Goal: Transaction & Acquisition: Subscribe to service/newsletter

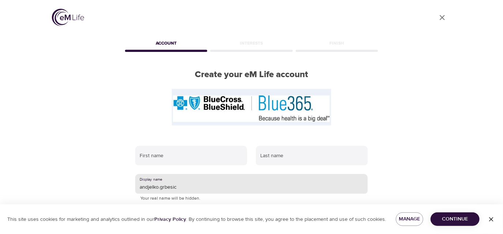
drag, startPoint x: 223, startPoint y: 184, endPoint x: 30, endPoint y: 189, distance: 193.1
click at [24, 188] on div "User Profile Account Interests Finish Create your eM Life account First name La…" at bounding box center [251, 117] width 503 height 234
type input "katjelko!"
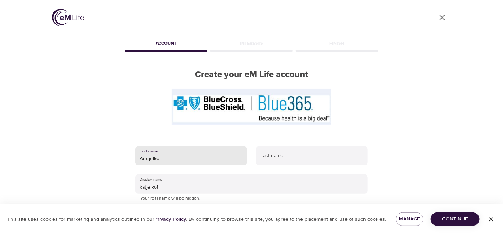
type input "Andjelko"
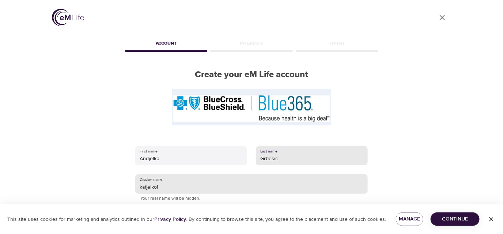
type input "Grbesic"
click at [178, 186] on input "katjelko!" at bounding box center [251, 184] width 233 height 20
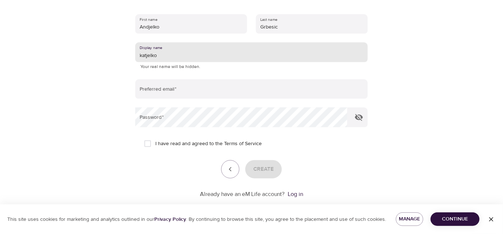
scroll to position [145, 0]
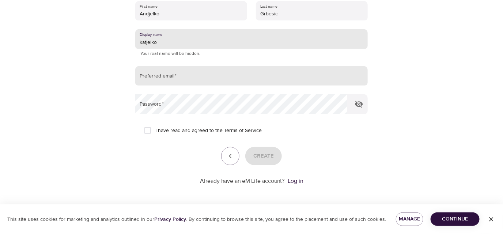
type input "katjelko"
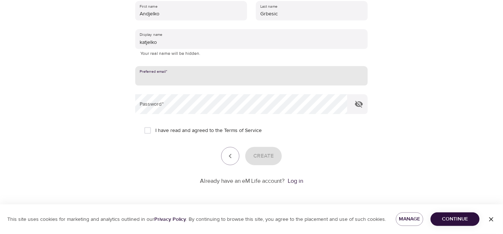
click at [340, 83] on input "email" at bounding box center [251, 76] width 233 height 20
type input "katjelko@outlook.com"
click at [184, 131] on span "I have read and agreed to the Terms of Service" at bounding box center [208, 131] width 106 height 8
click at [155, 131] on input "I have read and agreed to the Terms of Service" at bounding box center [147, 130] width 15 height 15
checkbox input "true"
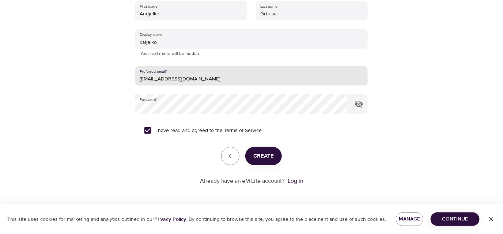
click at [260, 160] on span "Create" at bounding box center [263, 156] width 20 height 10
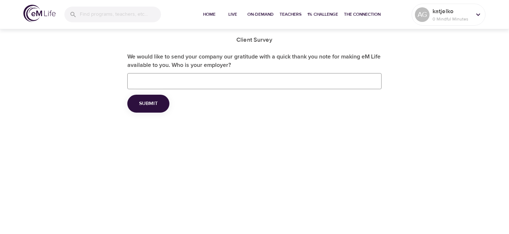
click at [355, 77] on input "We would like to send your company our gratitude with a quick thank you note fo…" at bounding box center [254, 81] width 255 height 16
type input "L3HARRIS"
click at [139, 108] on span "Submit" at bounding box center [148, 103] width 19 height 9
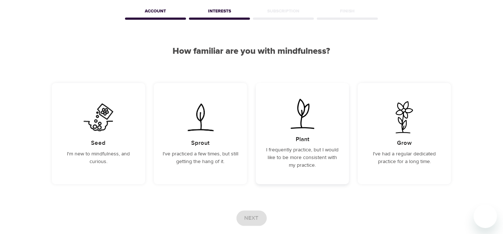
scroll to position [37, 0]
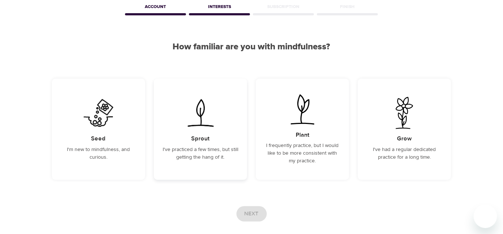
click at [234, 163] on div "Sprout I've practiced a few times, but still getting the hang of it." at bounding box center [200, 129] width 93 height 101
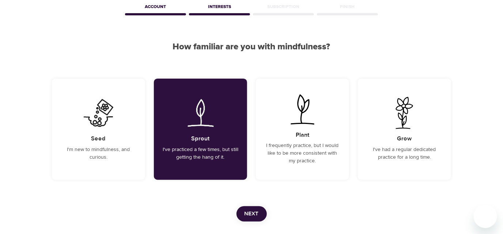
click at [255, 214] on span "Next" at bounding box center [252, 214] width 14 height 10
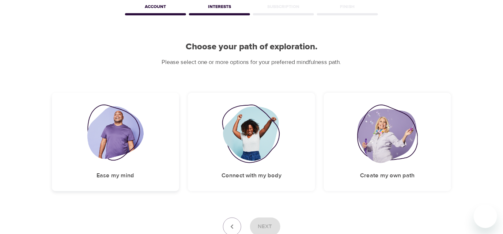
click at [118, 136] on img at bounding box center [115, 134] width 57 height 59
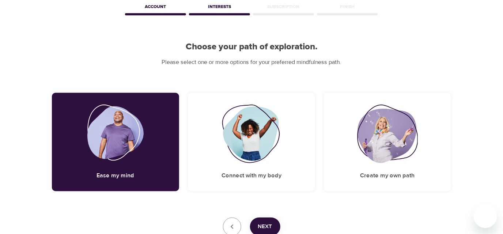
click at [264, 228] on span "Next" at bounding box center [265, 227] width 14 height 10
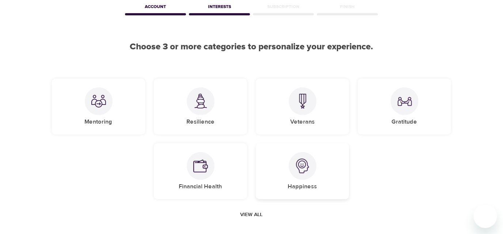
click at [289, 170] on div "Happiness" at bounding box center [302, 171] width 93 height 56
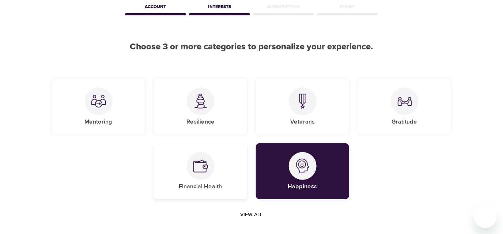
click at [233, 173] on div "Financial Health" at bounding box center [200, 171] width 93 height 56
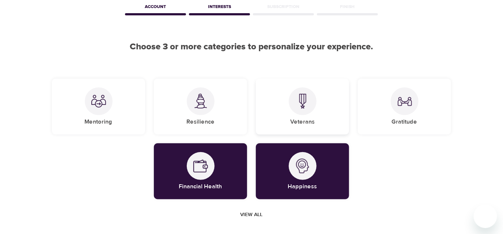
click at [283, 115] on div "Veterans" at bounding box center [302, 107] width 93 height 56
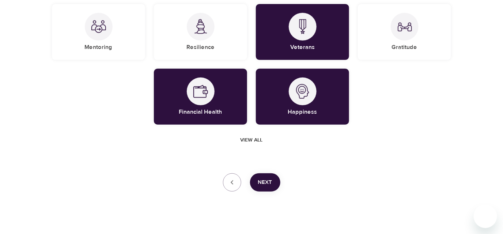
scroll to position [120, 0]
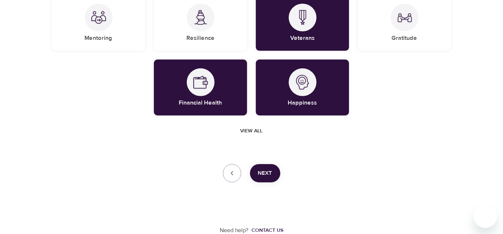
click at [263, 175] on span "Next" at bounding box center [265, 174] width 14 height 10
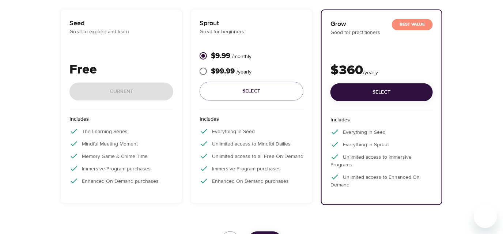
scroll to position [146, 0]
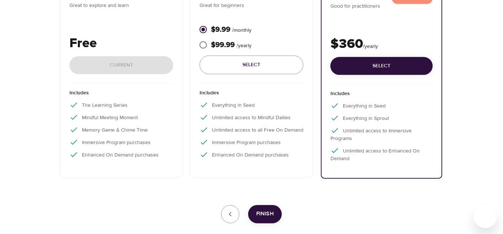
click at [150, 59] on div "Free Current" at bounding box center [121, 59] width 104 height 50
click at [145, 66] on div "Free Current" at bounding box center [121, 59] width 104 height 50
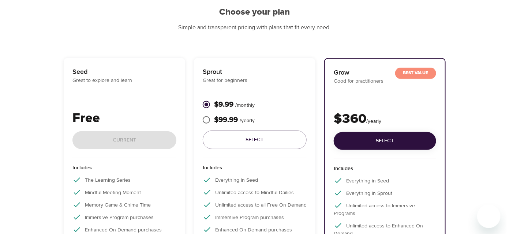
scroll to position [73, 0]
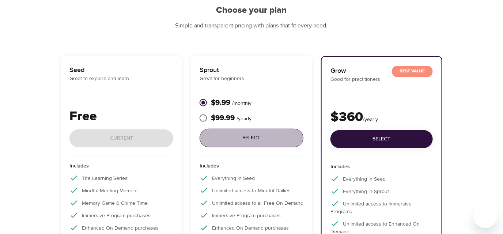
click at [239, 142] on span "Select" at bounding box center [252, 137] width 92 height 9
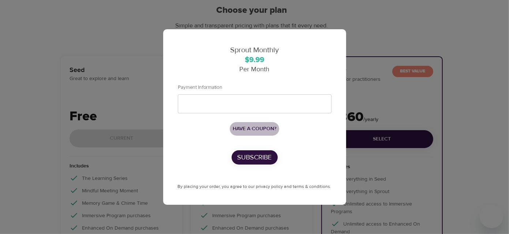
click at [246, 129] on span "Have a coupon?" at bounding box center [255, 128] width 44 height 9
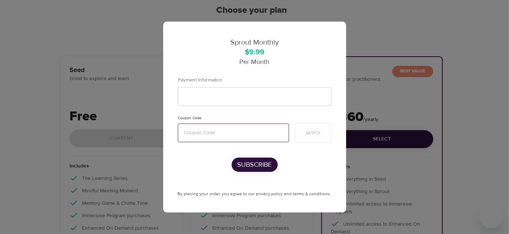
paste input "mentalhealth"
type input "mentalhealth"
